Goal: Transaction & Acquisition: Download file/media

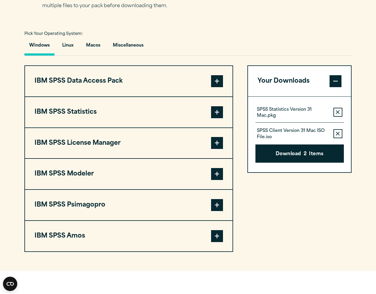
scroll to position [417, 0]
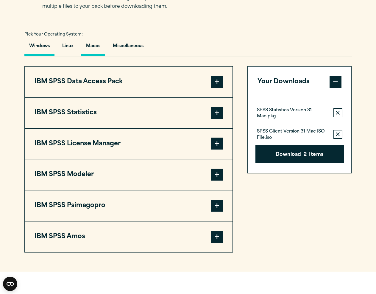
click at [88, 47] on button "Macos" at bounding box center [93, 47] width 24 height 17
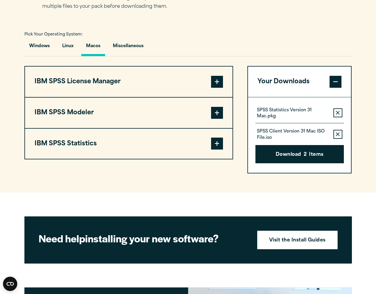
click at [215, 147] on span at bounding box center [217, 143] width 12 height 12
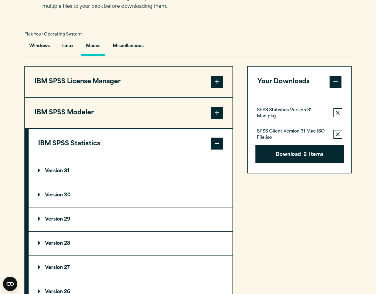
click at [62, 173] on p "Version 31" at bounding box center [53, 170] width 31 height 5
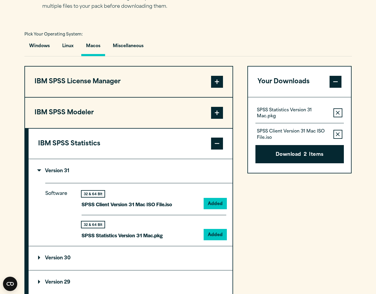
click at [108, 205] on p "SPSS Client Version 31 Mac ISO File.iso" at bounding box center [127, 204] width 91 height 9
click at [91, 197] on div "32 & 64 Bit" at bounding box center [93, 193] width 23 height 6
click at [299, 158] on button "Download 2 Items" at bounding box center [300, 154] width 89 height 18
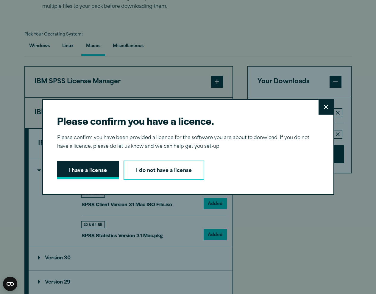
click at [87, 173] on button "I have a license" at bounding box center [88, 170] width 62 height 18
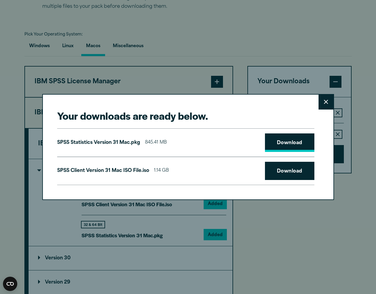
click at [288, 142] on link "Download" at bounding box center [289, 142] width 49 height 18
click at [286, 171] on link "Download" at bounding box center [289, 171] width 49 height 18
click at [326, 101] on icon at bounding box center [326, 102] width 4 height 4
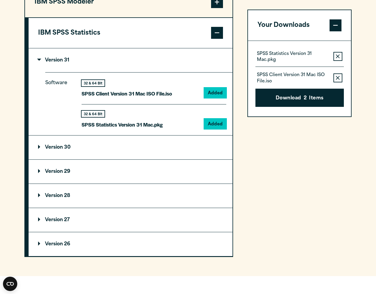
scroll to position [531, 0]
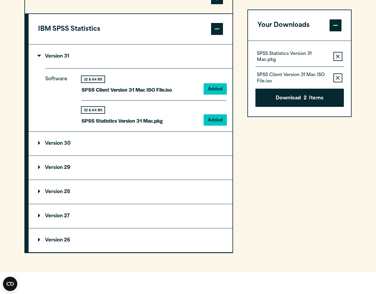
click at [49, 145] on p "Version 30" at bounding box center [54, 143] width 32 height 5
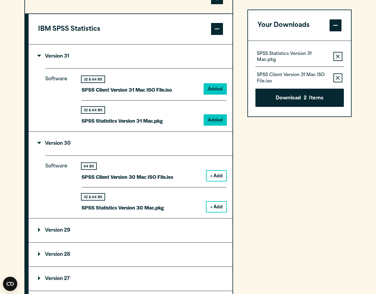
click at [212, 175] on button "+ Add" at bounding box center [217, 175] width 20 height 10
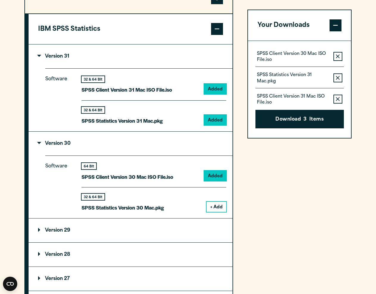
click at [219, 207] on button "+ Add" at bounding box center [217, 206] width 20 height 10
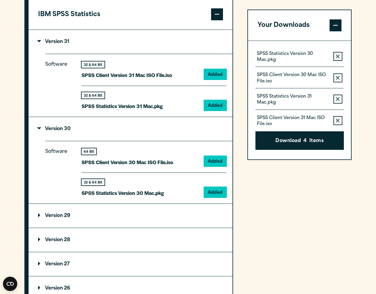
scroll to position [542, 0]
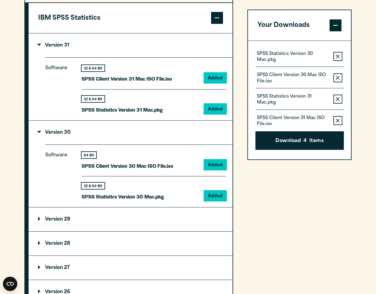
click at [275, 58] on p "SPSS Statistics Version 30 Mac.pkg" at bounding box center [293, 57] width 72 height 12
click at [337, 27] on span at bounding box center [336, 25] width 12 height 12
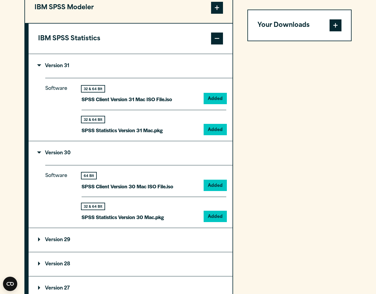
scroll to position [523, 0]
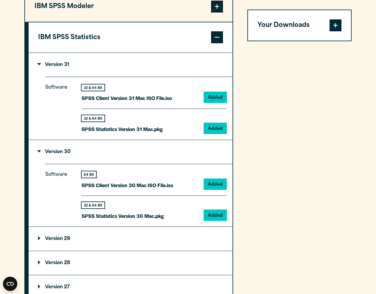
click at [335, 29] on span at bounding box center [336, 25] width 12 height 12
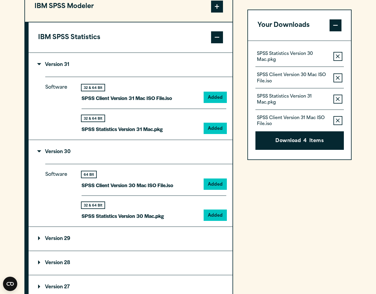
click at [296, 53] on p "SPSS Statistics Version 30 Mac.pkg" at bounding box center [293, 57] width 72 height 12
click at [295, 141] on button "Download 4 Items" at bounding box center [300, 140] width 89 height 18
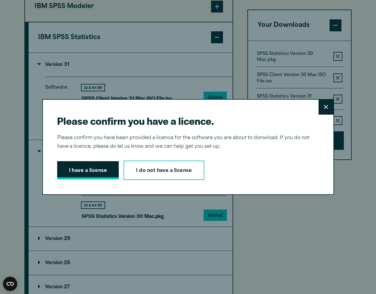
click at [83, 174] on button "I have a license" at bounding box center [88, 170] width 62 height 18
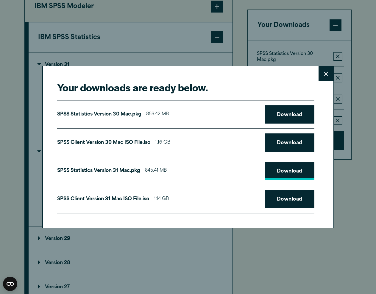
click at [284, 171] on link "Download" at bounding box center [289, 171] width 49 height 18
click at [286, 117] on link "Download" at bounding box center [289, 114] width 49 height 18
click at [14, 1] on div "Your downloads are ready below. Close SPSS Statistics Version 30 Mac.pkg 859.42…" at bounding box center [188, 147] width 376 height 294
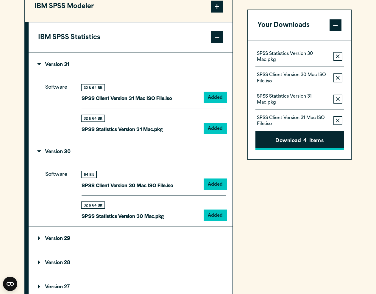
click at [298, 141] on button "Download 4 Items" at bounding box center [300, 140] width 89 height 18
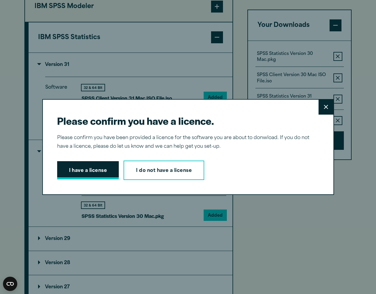
click at [92, 173] on button "I have a license" at bounding box center [88, 170] width 62 height 18
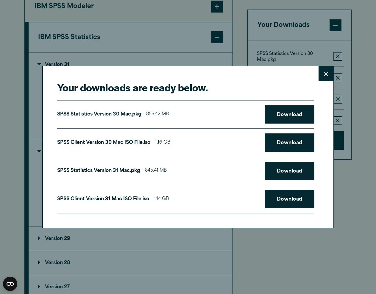
drag, startPoint x: 289, startPoint y: 146, endPoint x: 262, endPoint y: 140, distance: 27.9
click at [289, 146] on link "Download" at bounding box center [289, 142] width 49 height 18
